Goal: Use online tool/utility: Utilize a website feature to perform a specific function

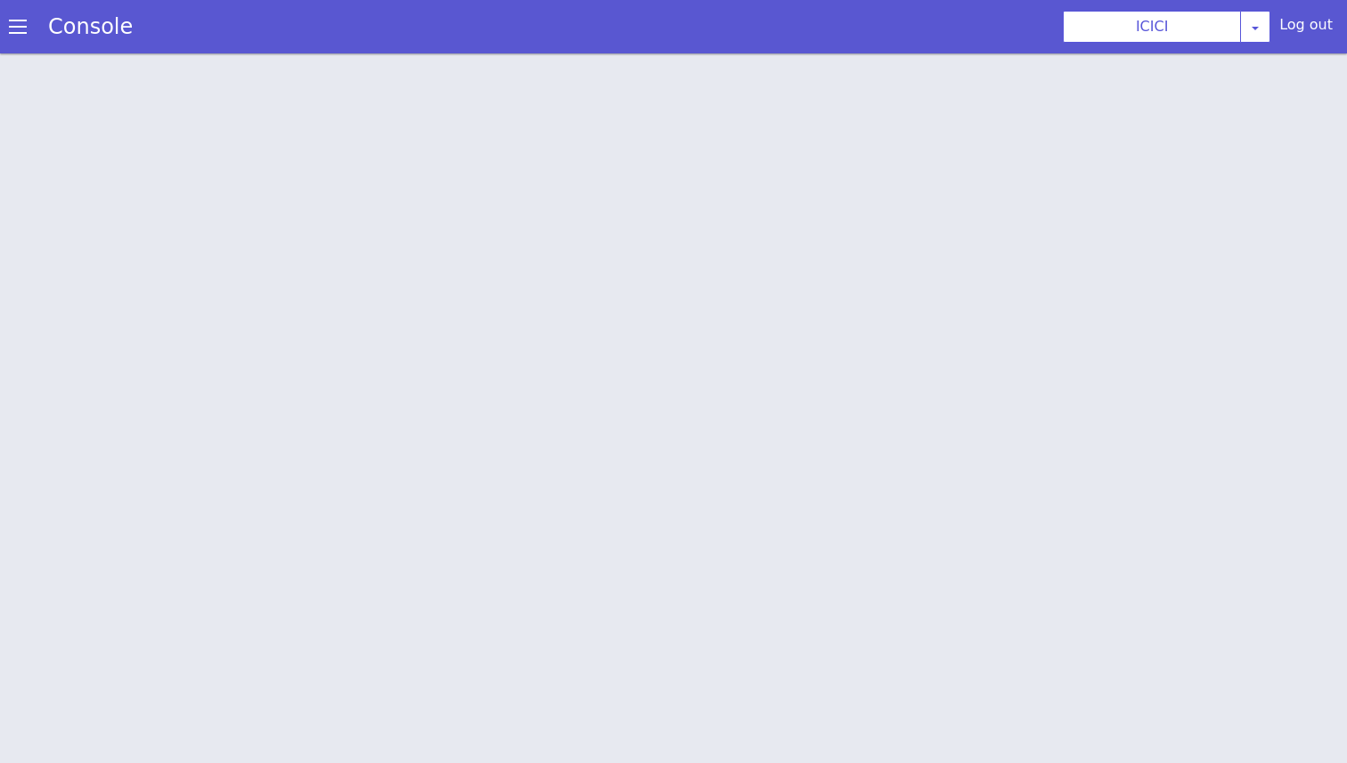
scroll to position [5, 0]
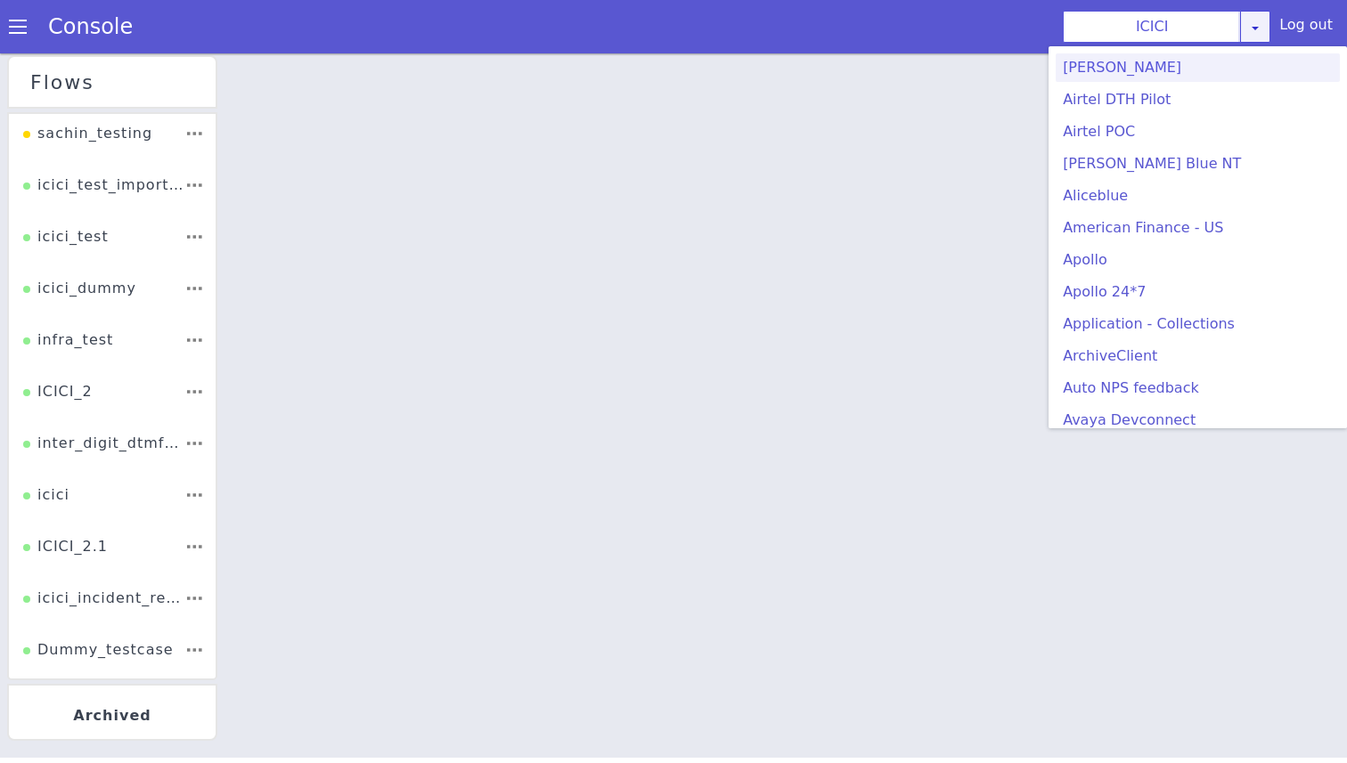
click at [1266, 30] on div "ICICI [PERSON_NAME] Airtel DTH Pilot Airtel POC [PERSON_NAME] Blue NT Aliceblue…" at bounding box center [1167, 27] width 208 height 32
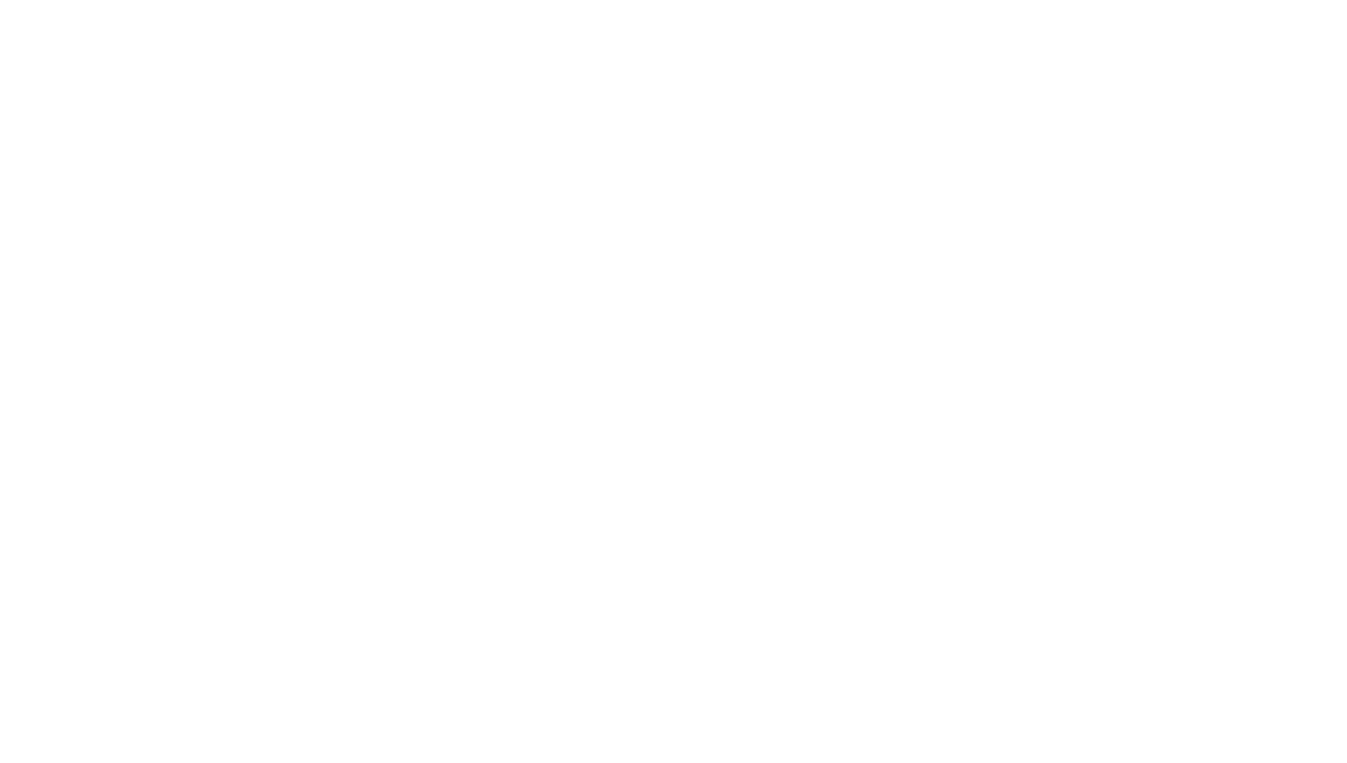
scroll to position [310, 0]
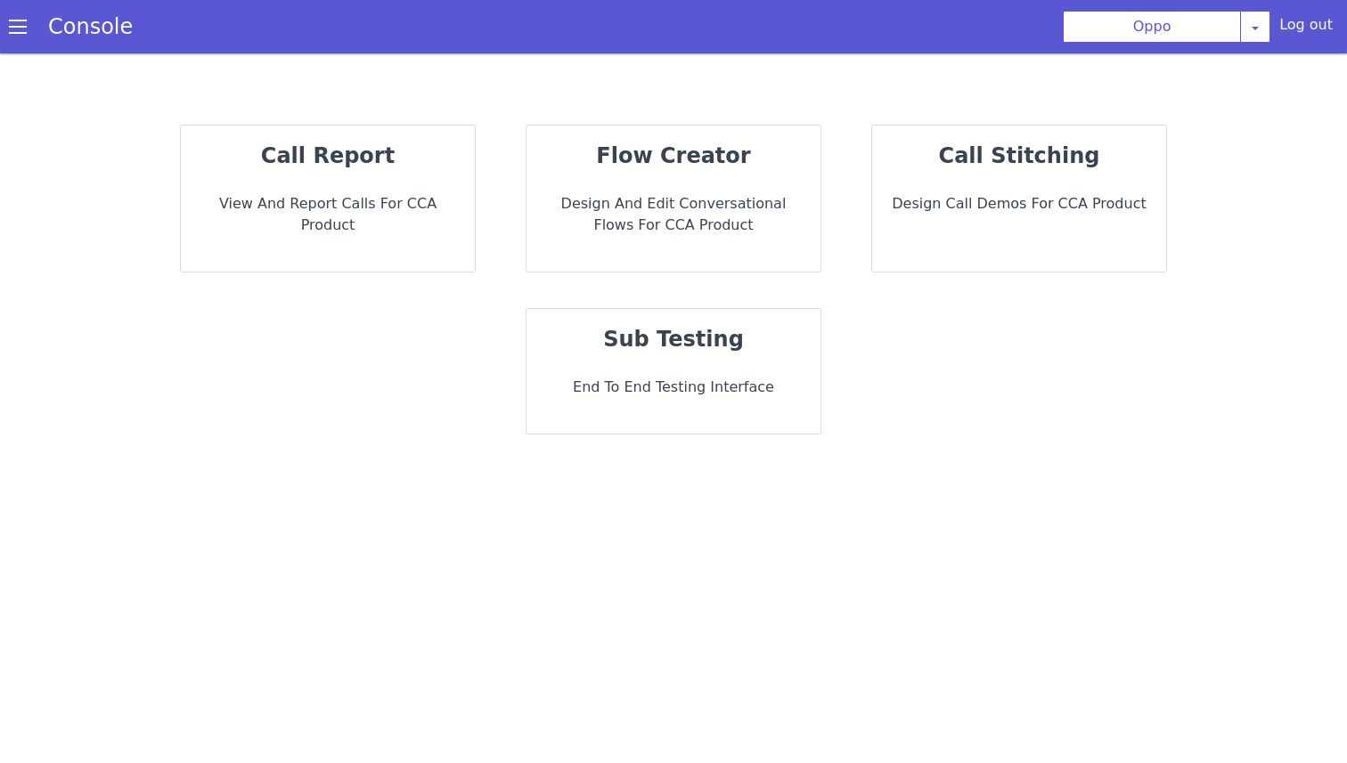
click at [655, 216] on p "Design and Edit Conversational flows for CCA Product" at bounding box center [673, 214] width 265 height 43
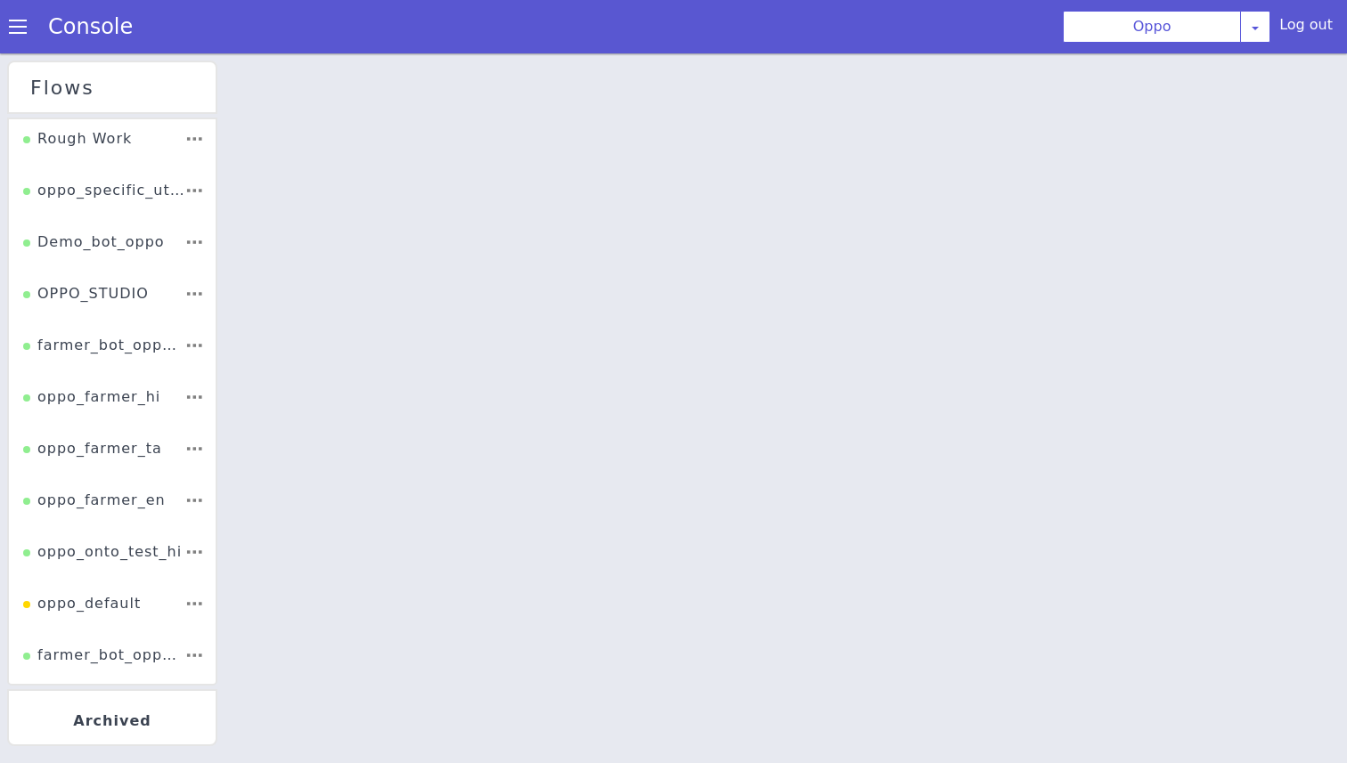
click at [7, 33] on div "Console" at bounding box center [81, 27] width 163 height 50
click at [23, 27] on span at bounding box center [18, 27] width 18 height 18
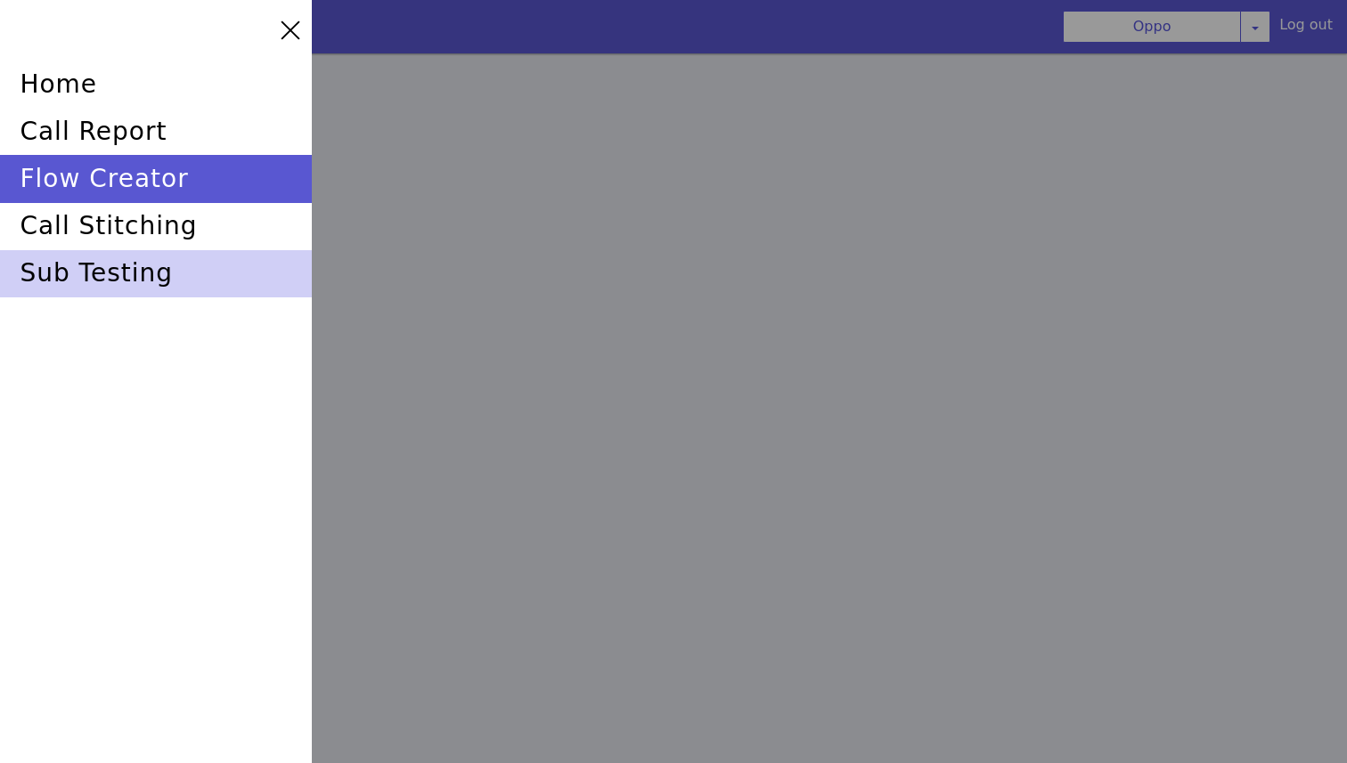
click at [98, 275] on div "sub testing" at bounding box center [156, 273] width 312 height 47
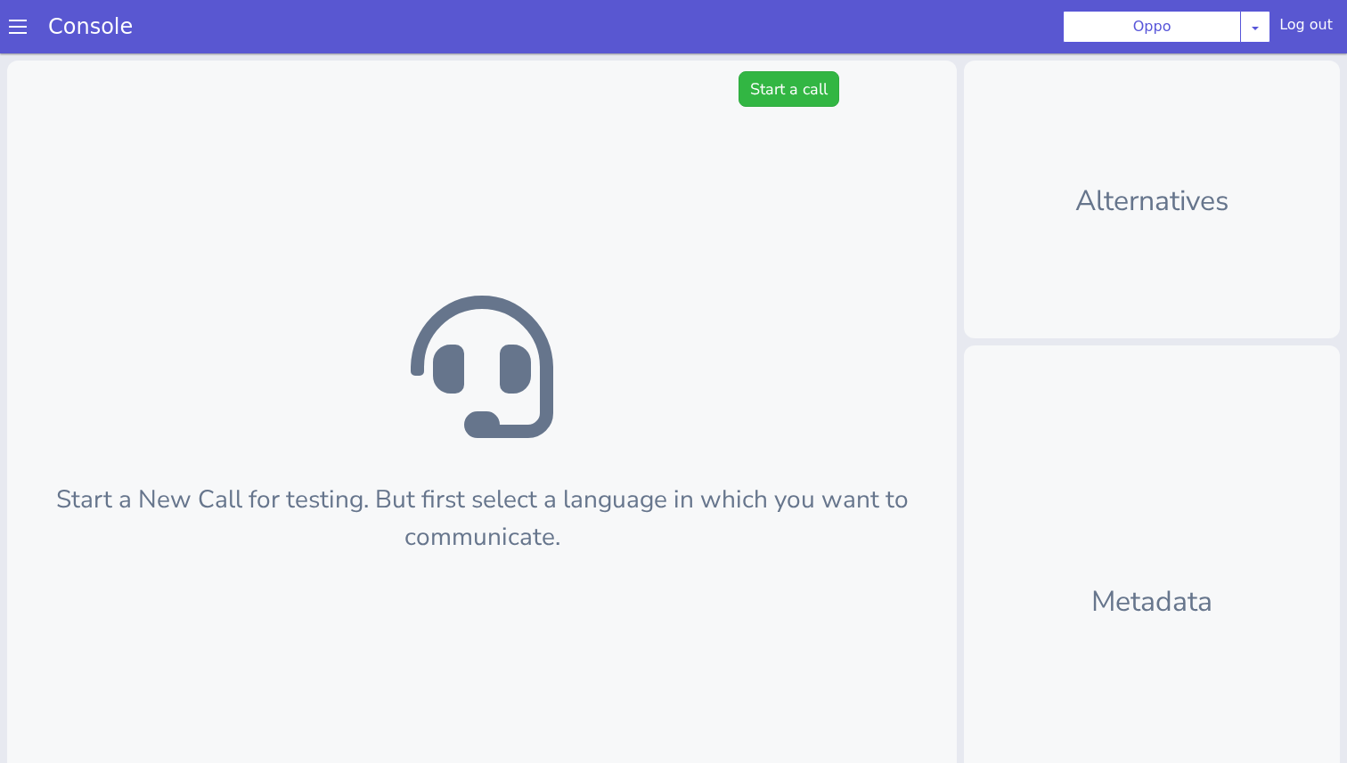
scroll to position [5, 0]
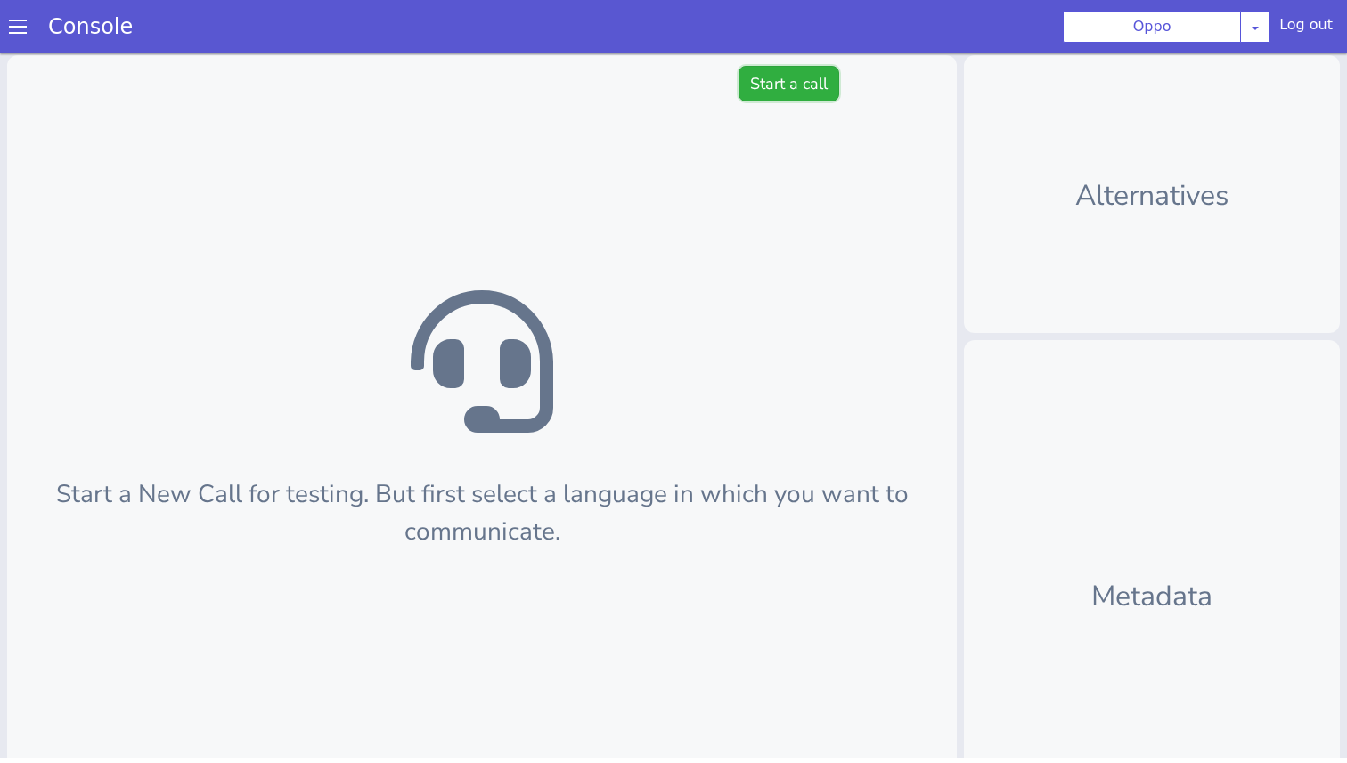
click at [770, 73] on button "Start a call" at bounding box center [788, 84] width 101 height 36
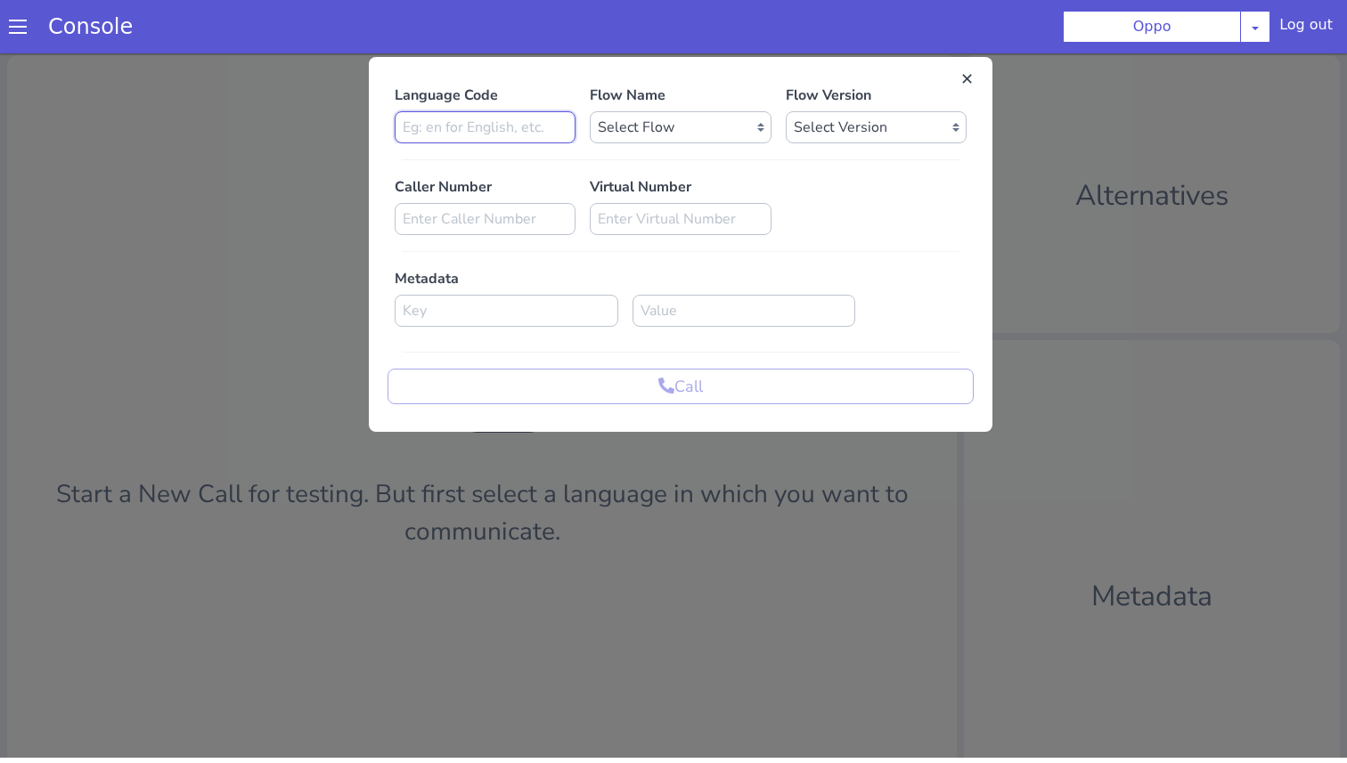
click at [534, 130] on input at bounding box center [485, 127] width 181 height 32
type input "en"
click at [683, 142] on select "Select Flow Rough Work oppo_specific_utterance_en Demo_bot_oppo OPPO_STUDIO far…" at bounding box center [680, 127] width 181 height 32
click at [590, 111] on select "Select Flow Rough Work oppo_specific_utterance_en Demo_bot_oppo OPPO_STUDIO far…" at bounding box center [680, 127] width 181 height 32
click at [747, 133] on select "Select Flow Rough Work oppo_specific_utterance_en Demo_bot_oppo OPPO_STUDIO far…" at bounding box center [680, 127] width 181 height 32
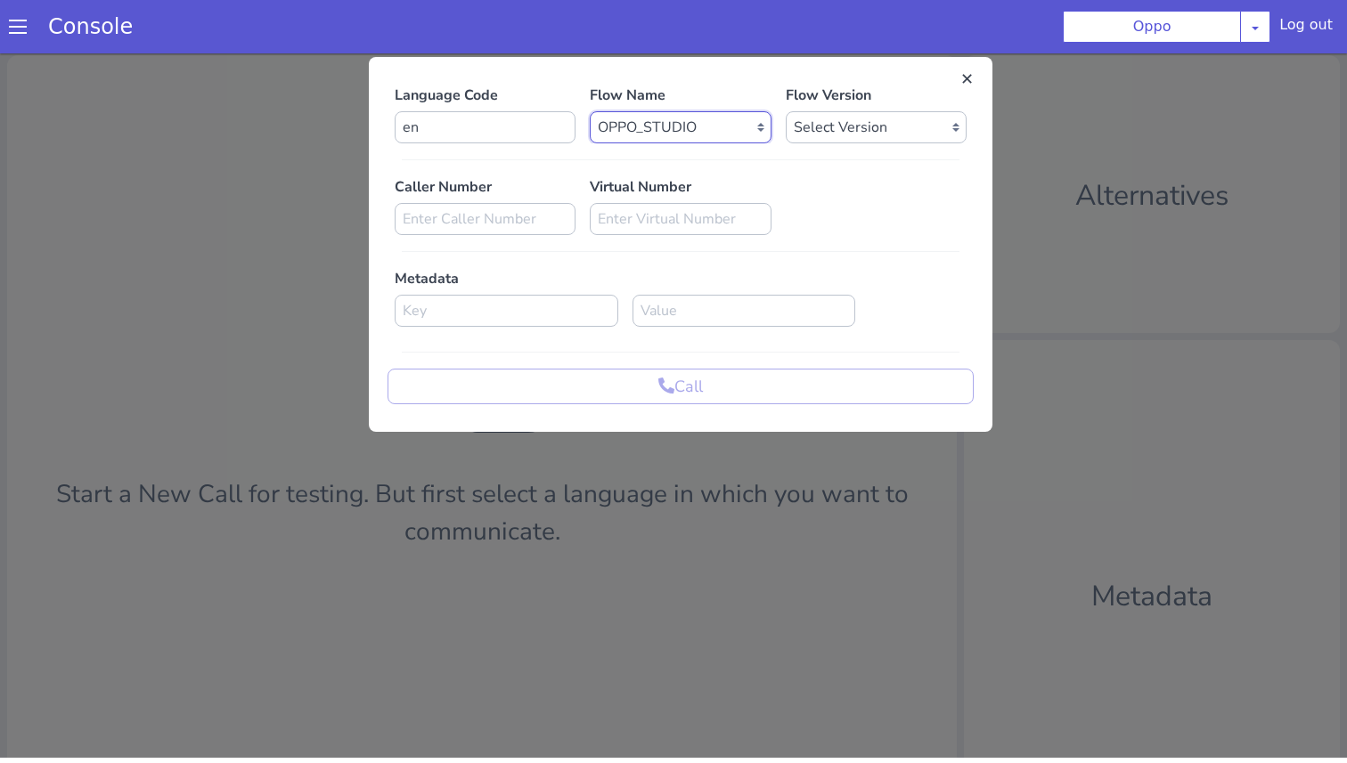
select select "6e4cb66f-1be5-4ce3-899d-84c396a79e95"
click at [590, 111] on select "Select Flow Rough Work oppo_specific_utterance_en Demo_bot_oppo OPPO_STUDIO far…" at bounding box center [680, 127] width 181 height 32
click at [834, 123] on select "Select Version 1.0.69 1.0.68 1.0.67 1.0.66 1.0.65 1.0.64 1.0.63 1.0.62 1.0.61 1…" at bounding box center [876, 127] width 181 height 32
select select "1.0.69"
click at [786, 111] on select "Select Version 1.0.69 1.0.68 1.0.67 1.0.66 1.0.65 1.0.64 1.0.63 1.0.62 1.0.61 1…" at bounding box center [876, 127] width 181 height 32
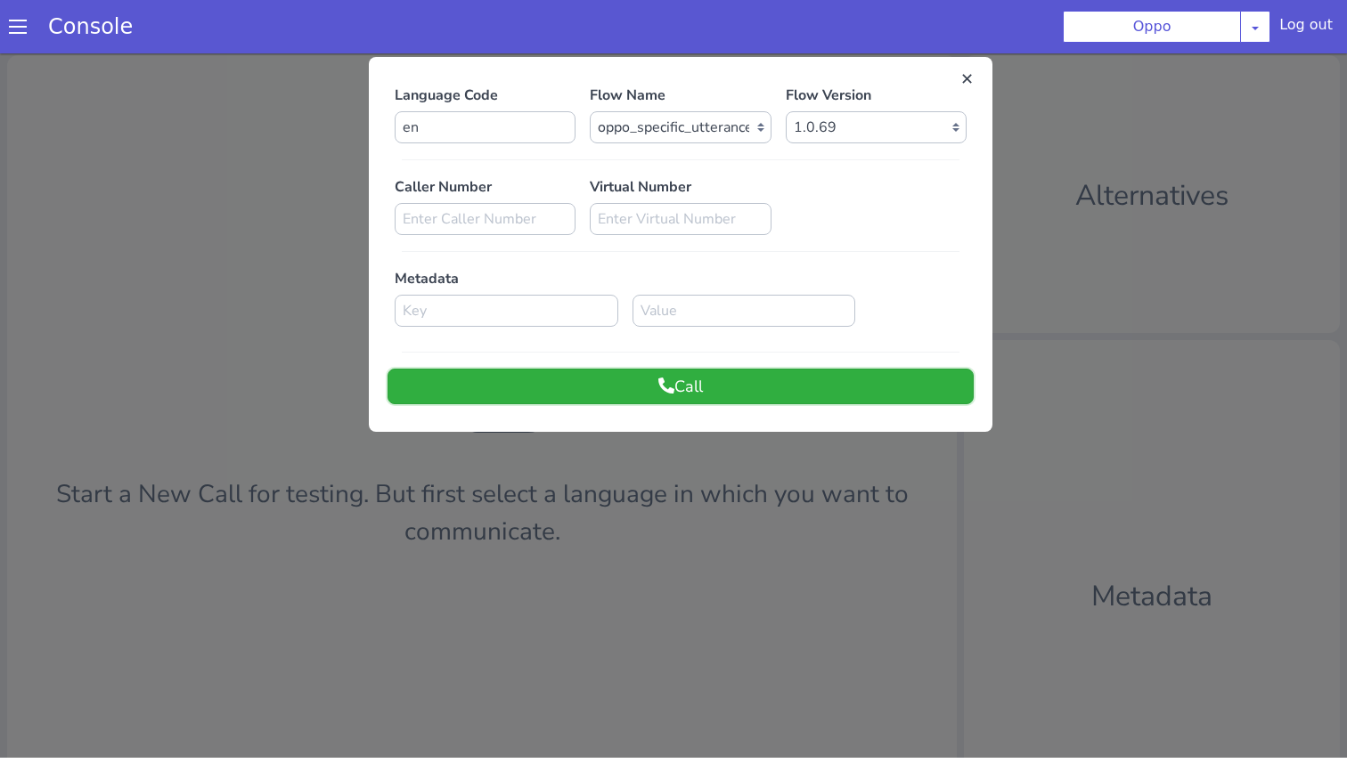
click at [785, 384] on button "Call" at bounding box center [680, 387] width 586 height 36
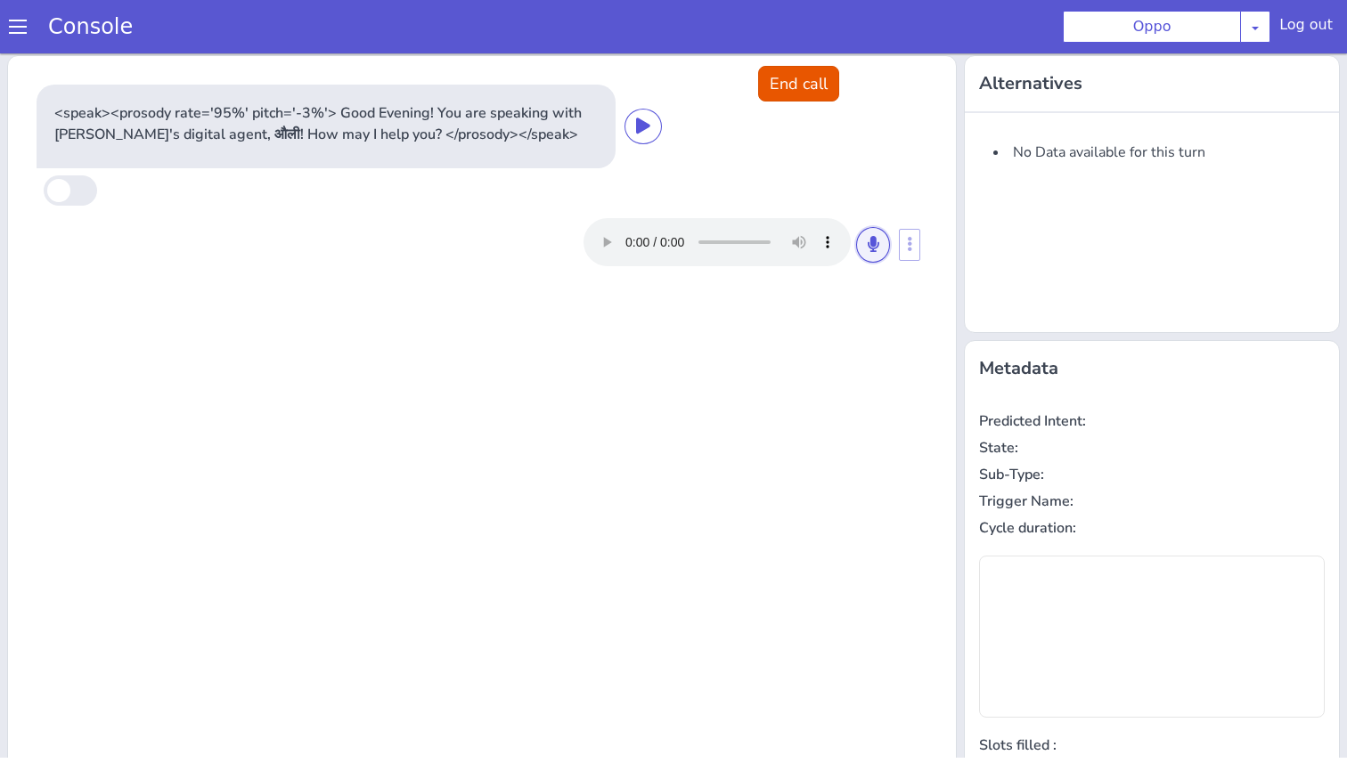
click at [880, 247] on button at bounding box center [873, 245] width 34 height 36
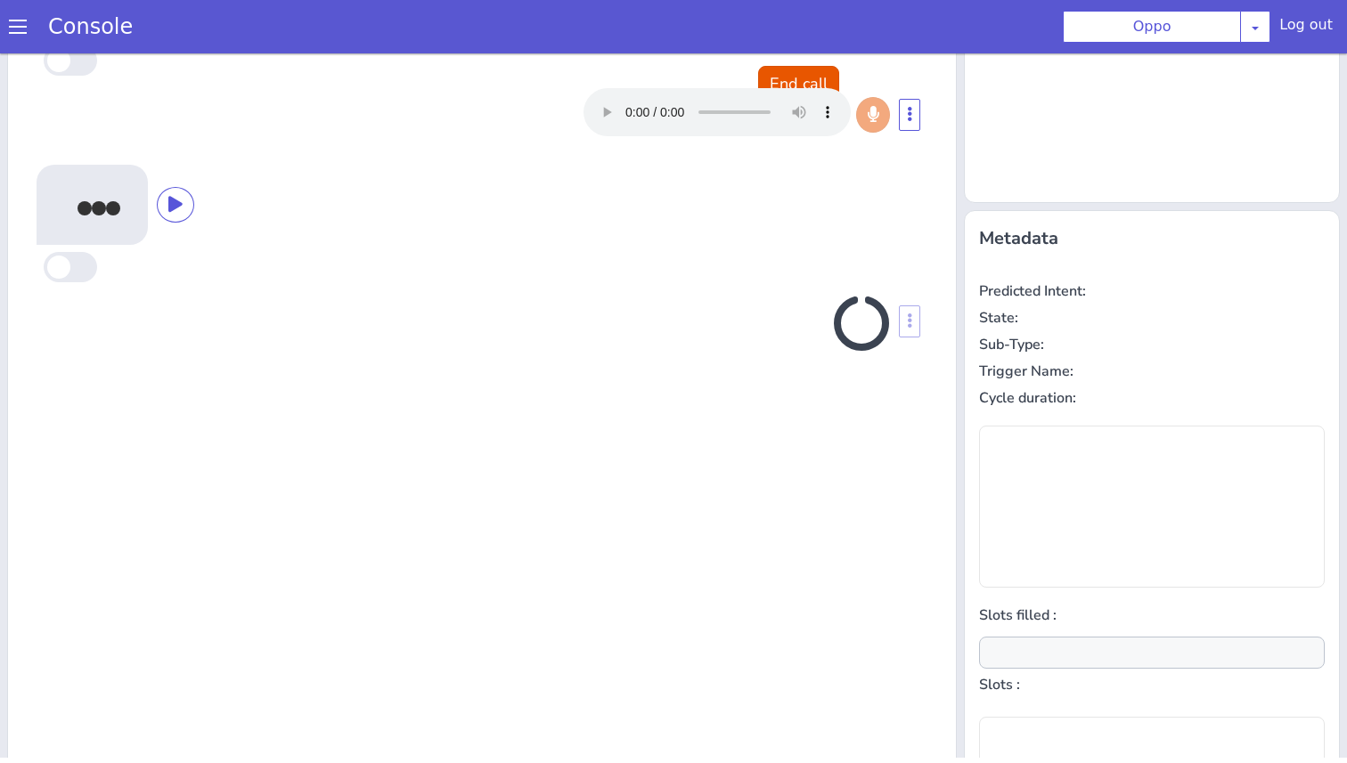
scroll to position [145, 0]
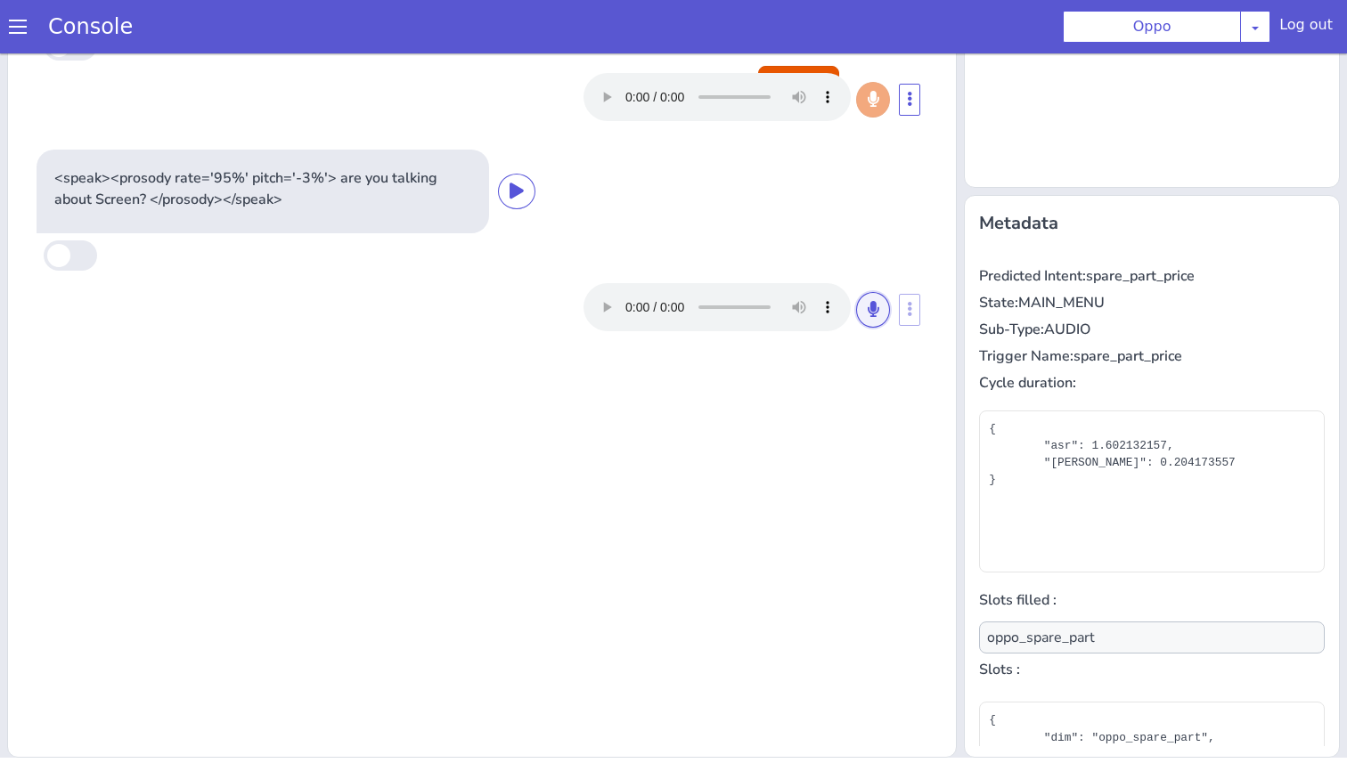
click at [877, 305] on icon at bounding box center [873, 309] width 11 height 16
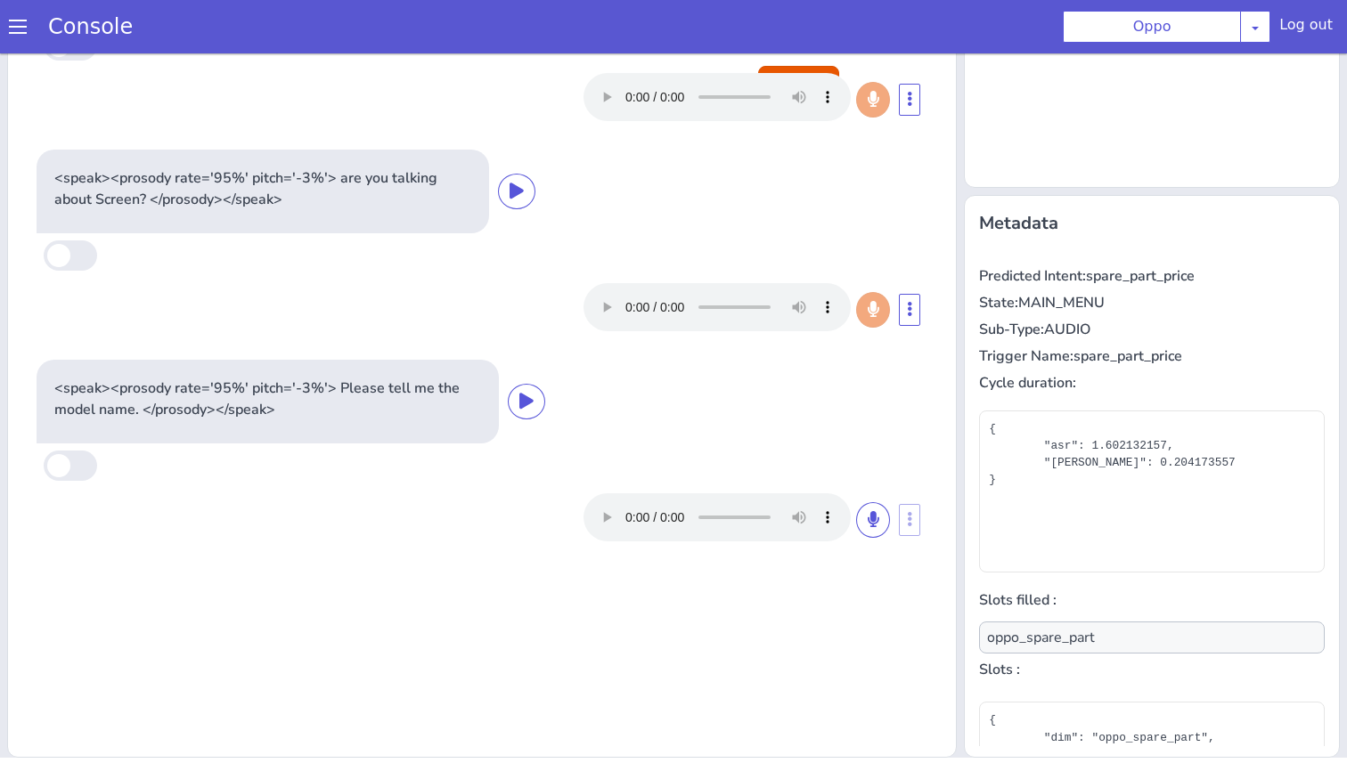
type input "null"
